Goal: Obtain resource: Download file/media

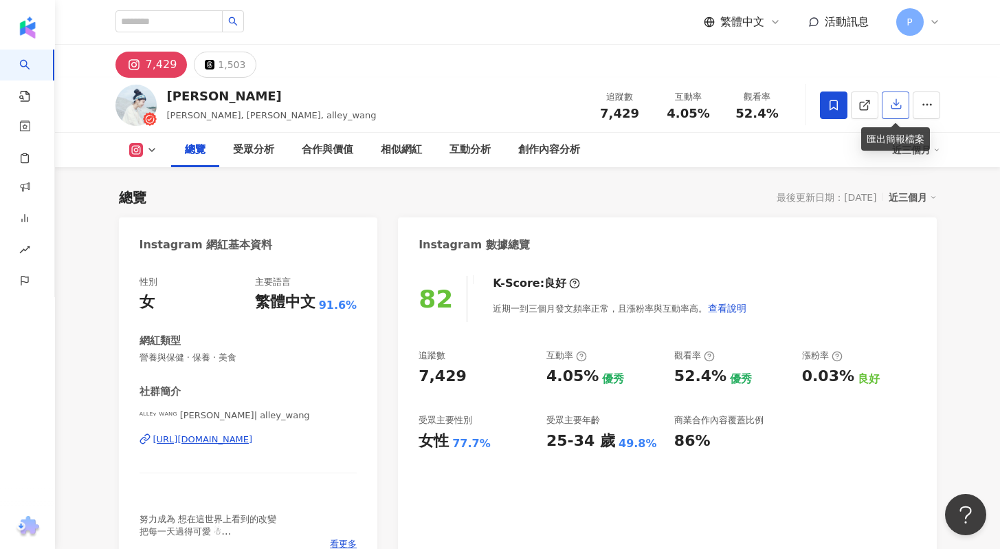
click at [899, 106] on icon "button" at bounding box center [896, 104] width 12 height 12
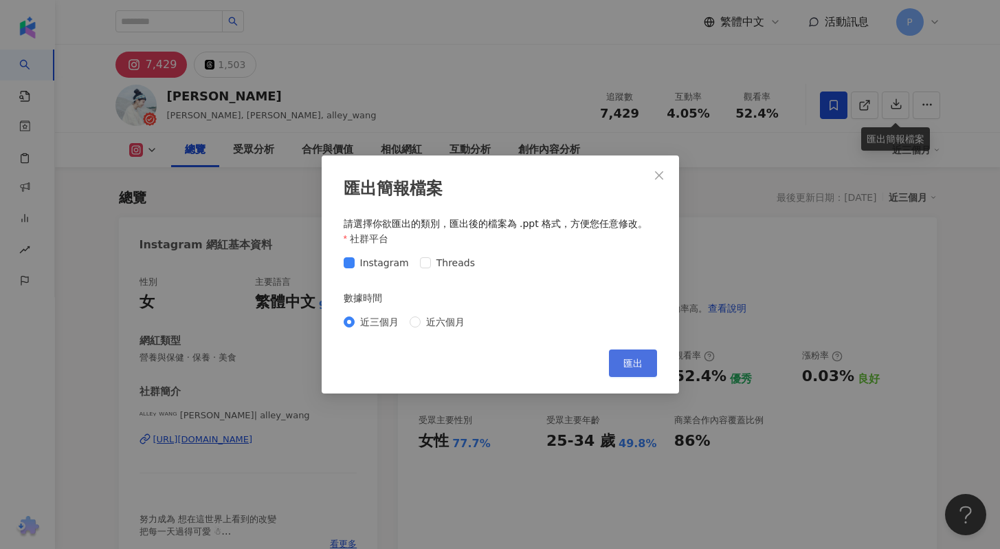
click at [624, 364] on span "匯出" at bounding box center [632, 362] width 19 height 11
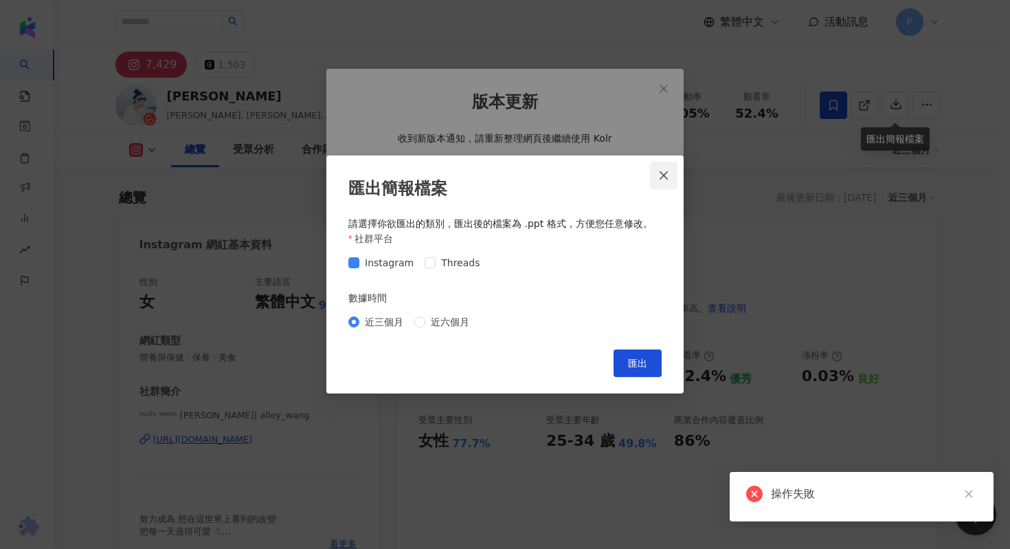
click at [660, 175] on icon "close" at bounding box center [664, 175] width 11 height 11
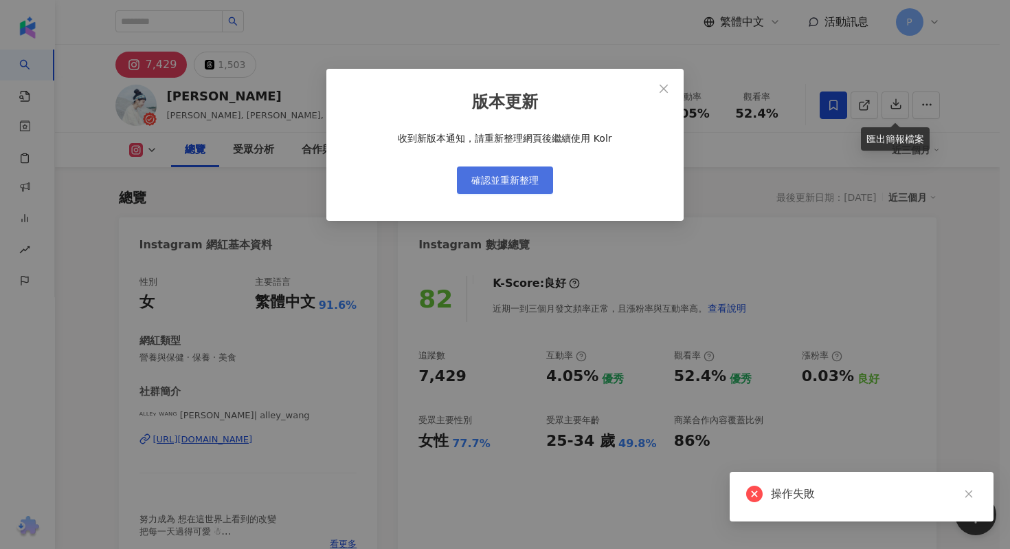
click at [544, 182] on button "確認並重新整理" at bounding box center [505, 179] width 96 height 27
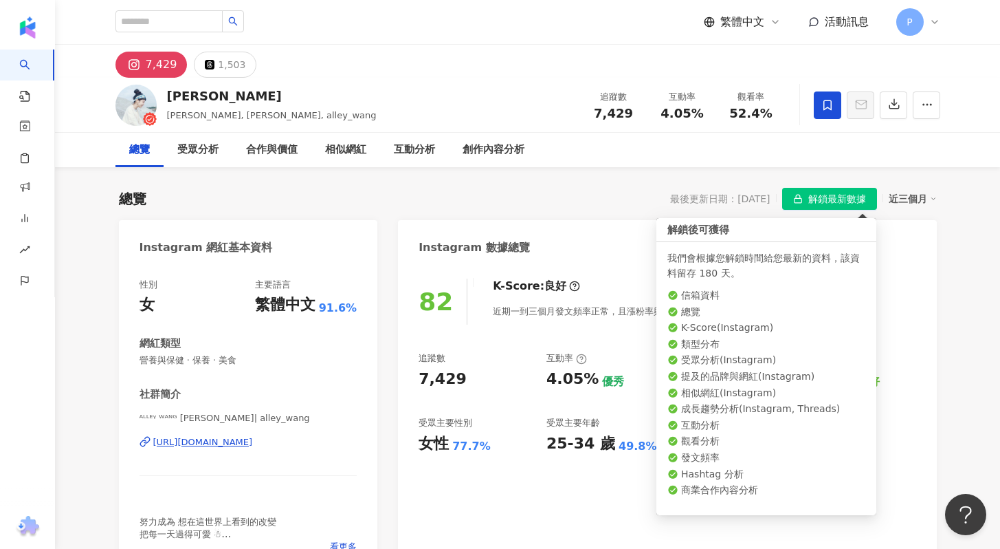
click at [814, 206] on span "解鎖最新數據" at bounding box center [837, 199] width 58 height 22
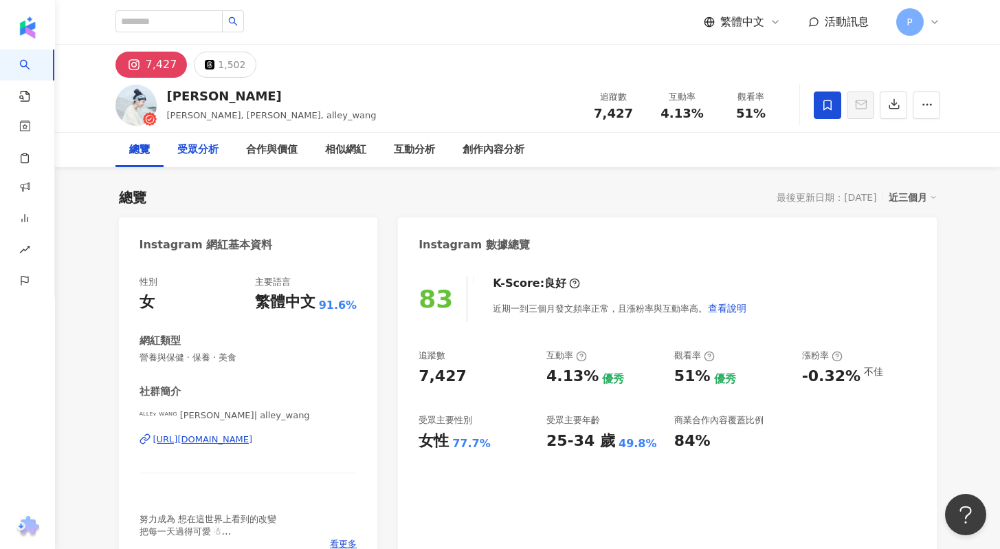
click at [201, 155] on div "受眾分析" at bounding box center [197, 150] width 41 height 16
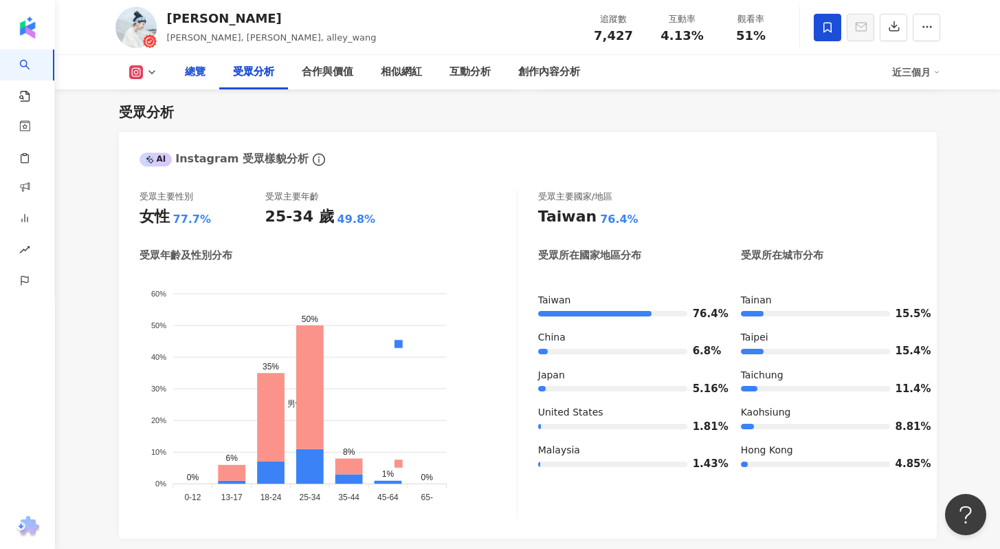
click at [195, 80] on div "總覽" at bounding box center [195, 72] width 21 height 16
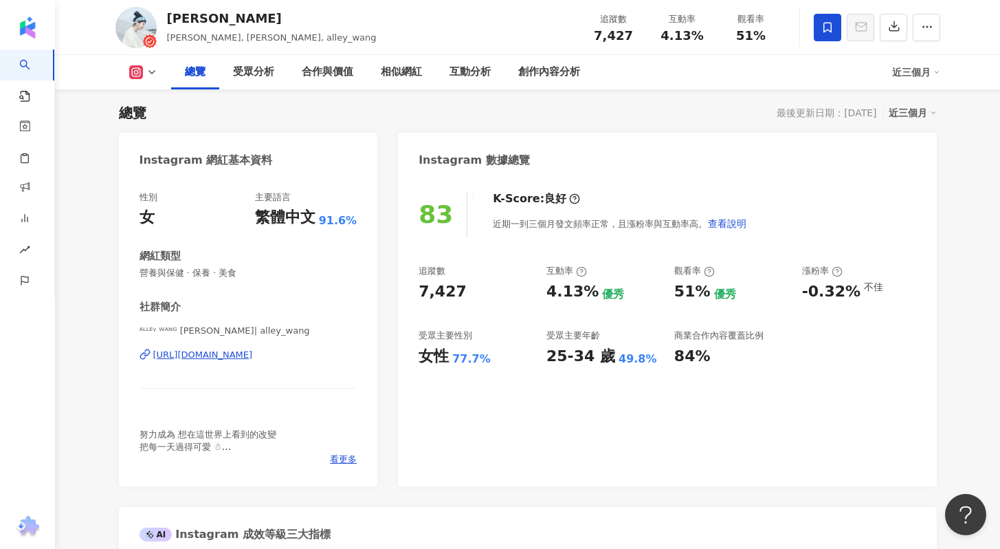
click at [151, 75] on icon at bounding box center [151, 72] width 11 height 11
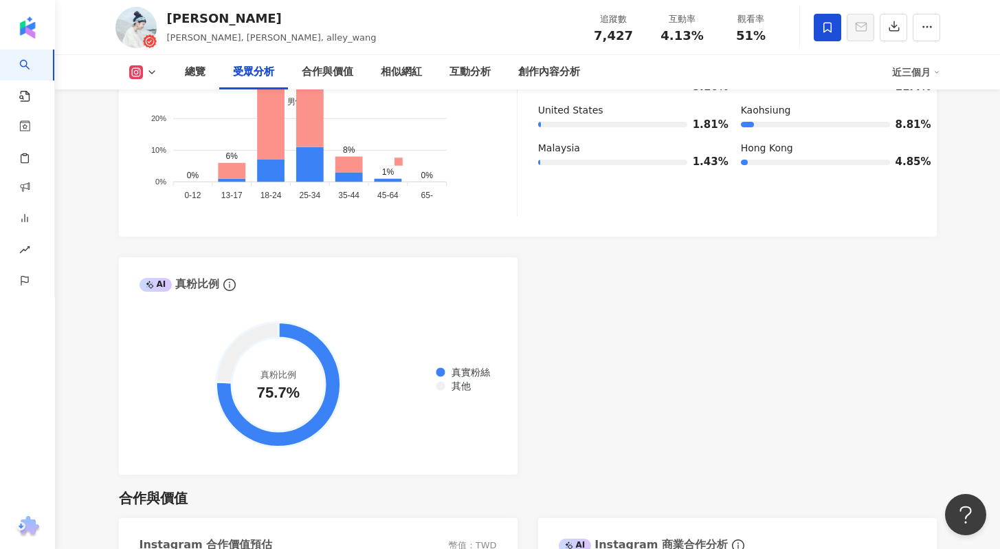
scroll to position [0, 0]
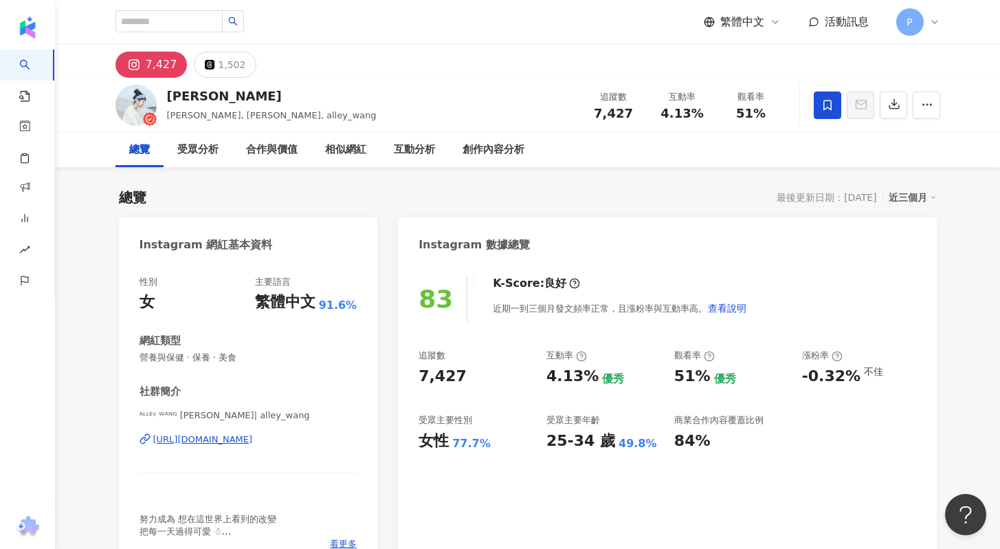
click at [985, 131] on div "[PERSON_NAME], [PERSON_NAME], alley_wang 追蹤數 7,427 互動率 4.13% 觀看率 51%" at bounding box center [527, 105] width 945 height 55
click at [892, 109] on icon "button" at bounding box center [894, 104] width 12 height 12
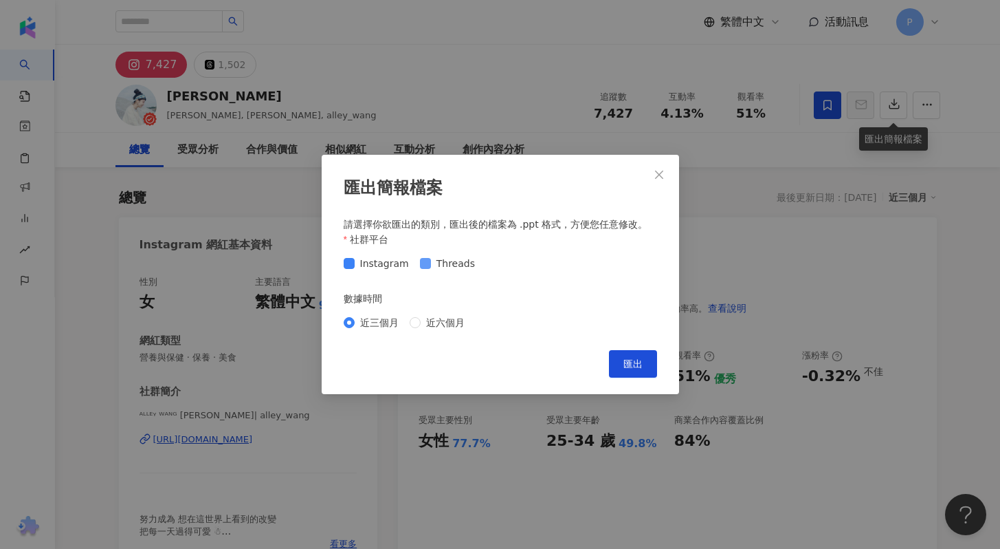
click at [426, 262] on span at bounding box center [425, 263] width 11 height 11
click at [648, 363] on button "匯出" at bounding box center [633, 363] width 48 height 27
click at [954, 206] on div "匯出簡報檔案 請選擇你欲匯出的類別，匯出後的檔案為 .ppt 格式，方便您任意修改。 社群平台 Instagram Threads 數據時間 近三個月 近六個…" at bounding box center [500, 274] width 1000 height 549
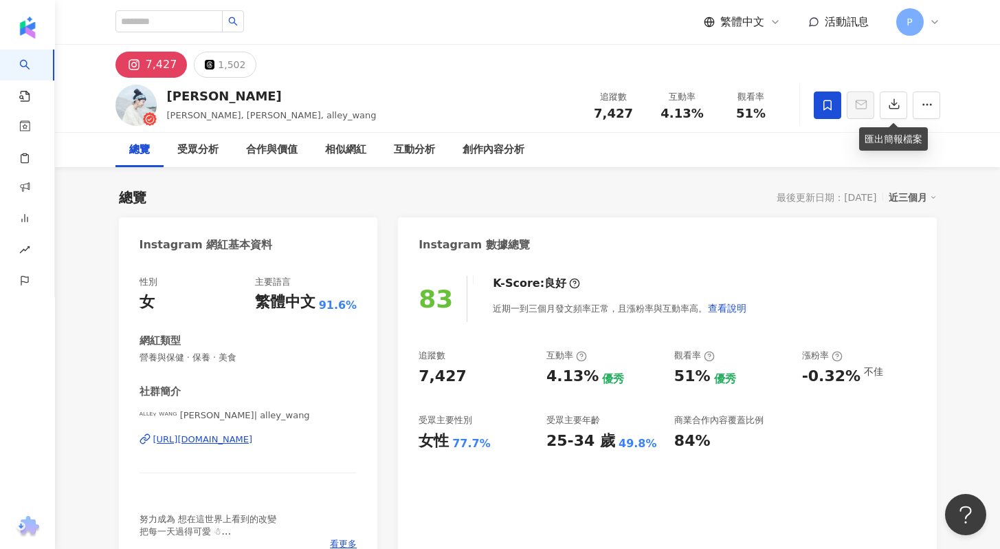
click at [703, 200] on div "總覽 最後更新日期：[DATE] 近三個月" at bounding box center [528, 197] width 818 height 19
click at [934, 19] on icon at bounding box center [934, 21] width 11 height 11
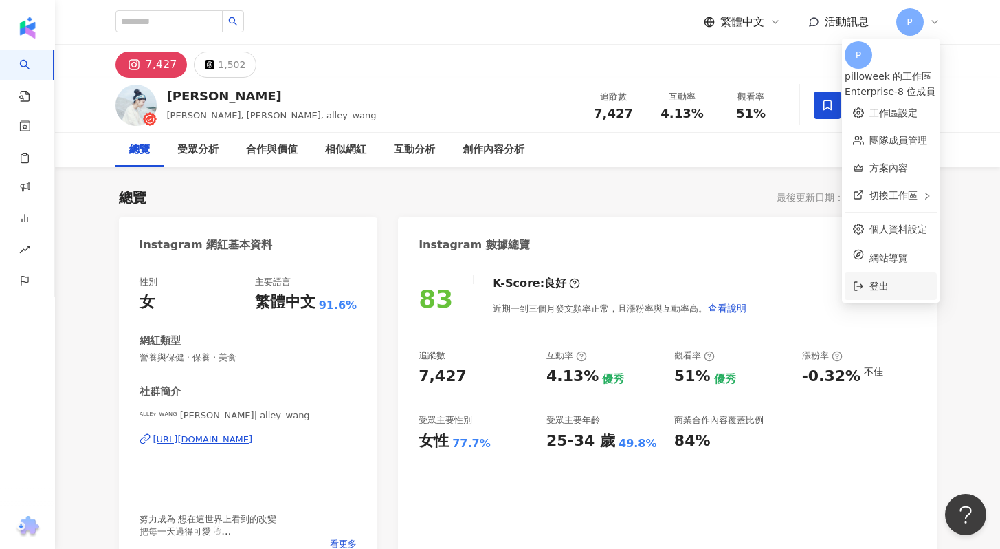
click at [870, 280] on span "登出" at bounding box center [879, 285] width 19 height 11
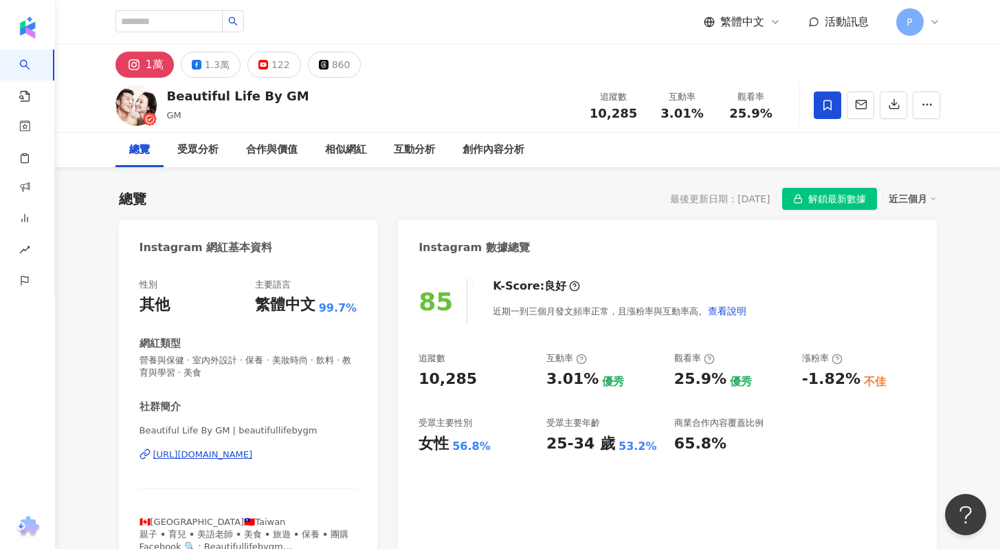
click at [830, 200] on span "解鎖最新數據" at bounding box center [837, 199] width 58 height 22
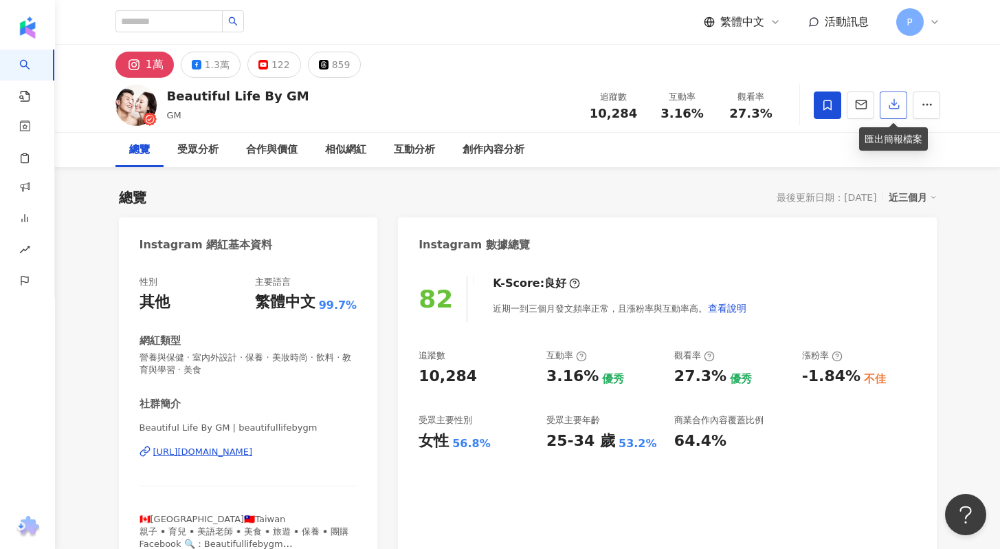
click at [890, 110] on icon "button" at bounding box center [894, 104] width 12 height 12
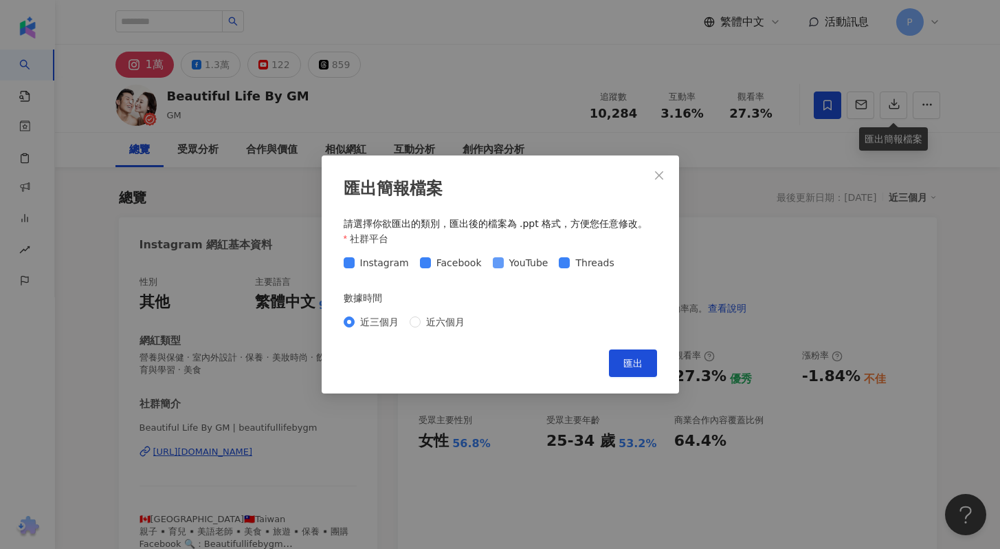
click at [510, 264] on span "YouTube" at bounding box center [529, 262] width 50 height 15
click at [570, 268] on span "Threads" at bounding box center [594, 262] width 49 height 15
click at [661, 175] on icon "close" at bounding box center [659, 175] width 11 height 11
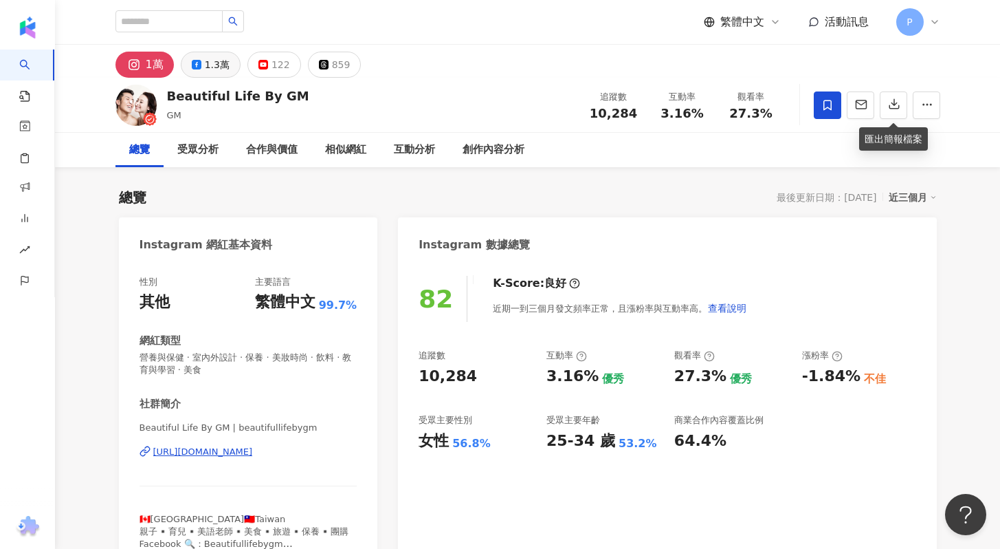
click at [216, 67] on div "1.3萬" at bounding box center [217, 64] width 25 height 19
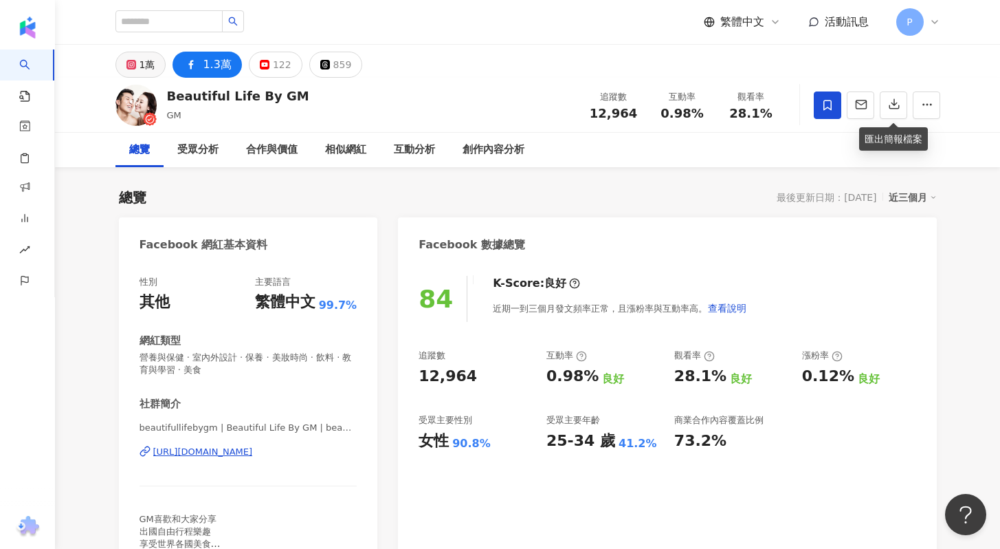
click at [140, 65] on div "1萬" at bounding box center [148, 64] width 16 height 19
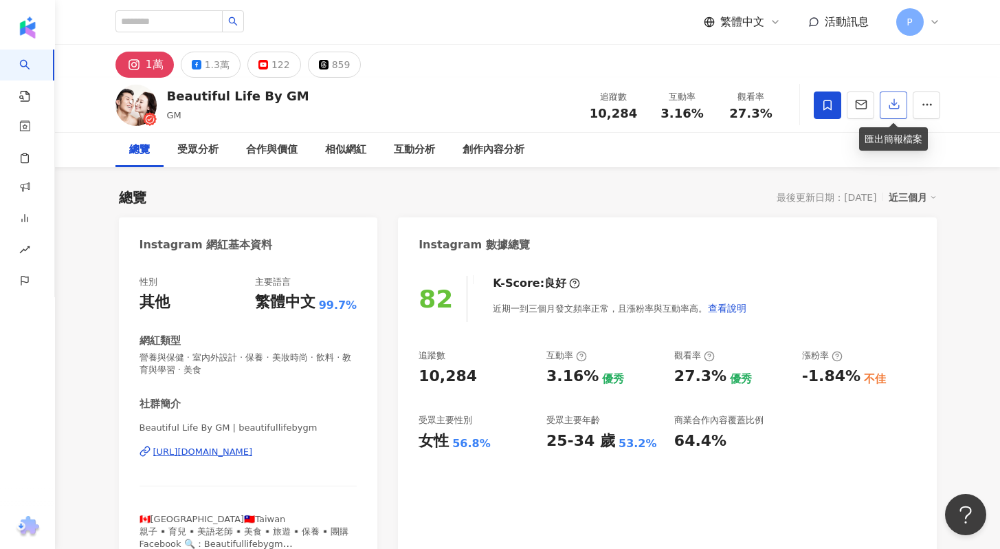
click at [894, 108] on icon "button" at bounding box center [894, 104] width 12 height 12
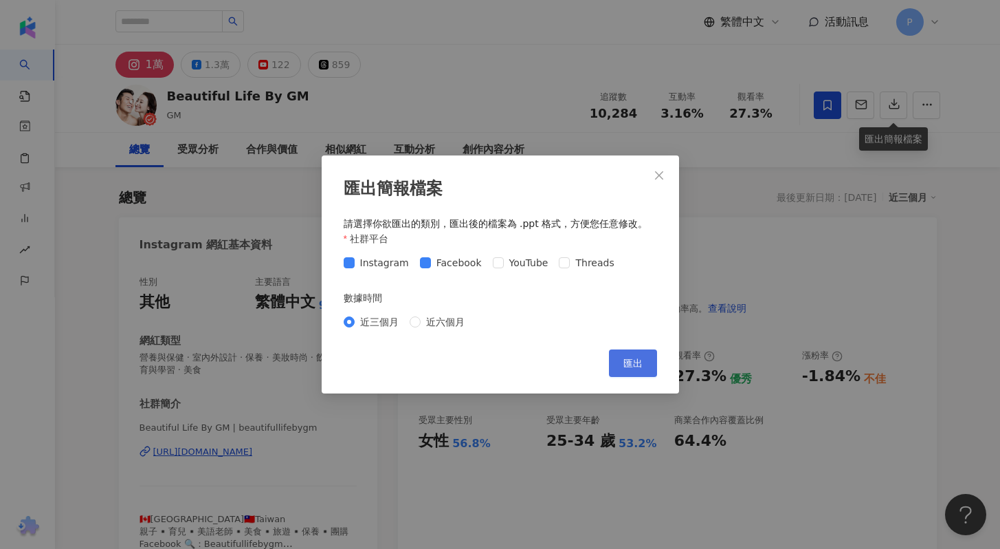
click at [639, 364] on span "匯出" at bounding box center [632, 362] width 19 height 11
